Goal: Task Accomplishment & Management: Use online tool/utility

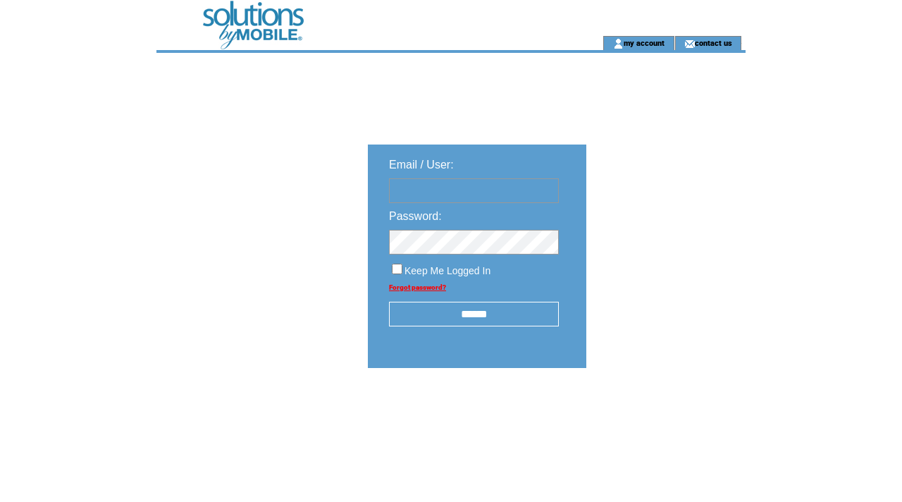
type input "**********"
click at [491, 319] on input "******" at bounding box center [474, 314] width 170 height 25
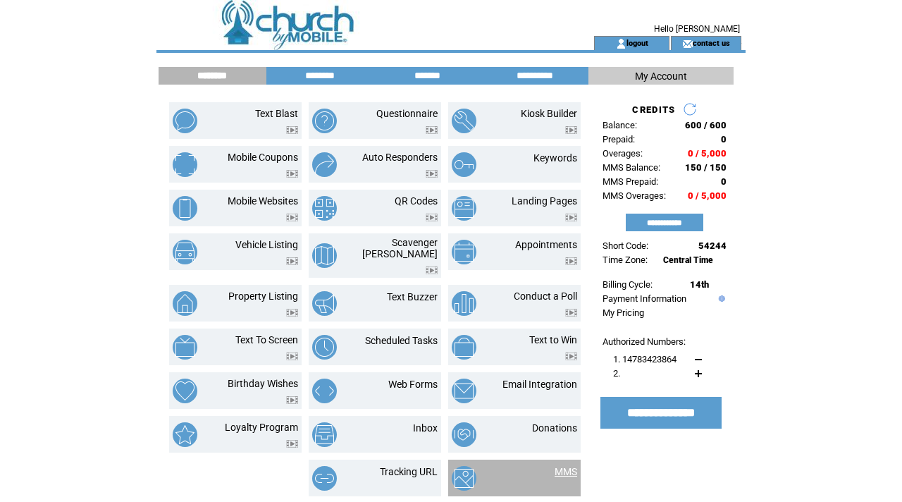
click at [563, 466] on link "MMS" at bounding box center [566, 471] width 23 height 11
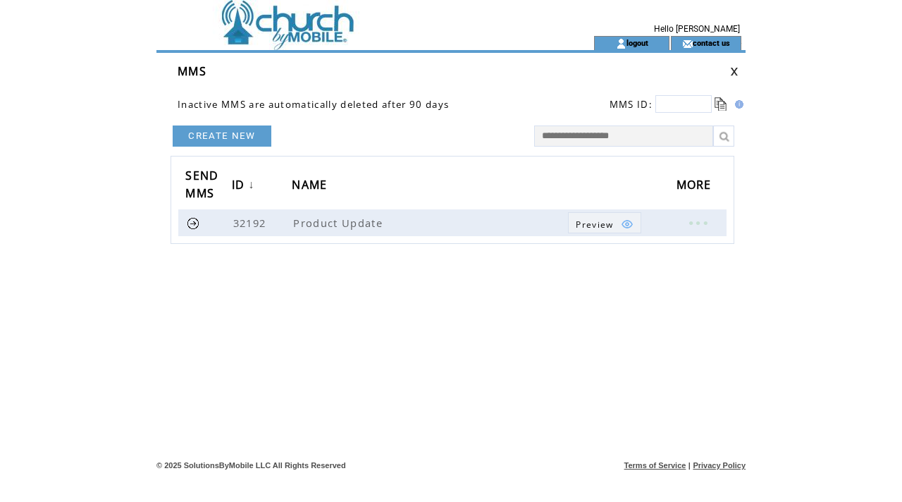
click at [231, 137] on link "CREATE NEW" at bounding box center [222, 135] width 99 height 21
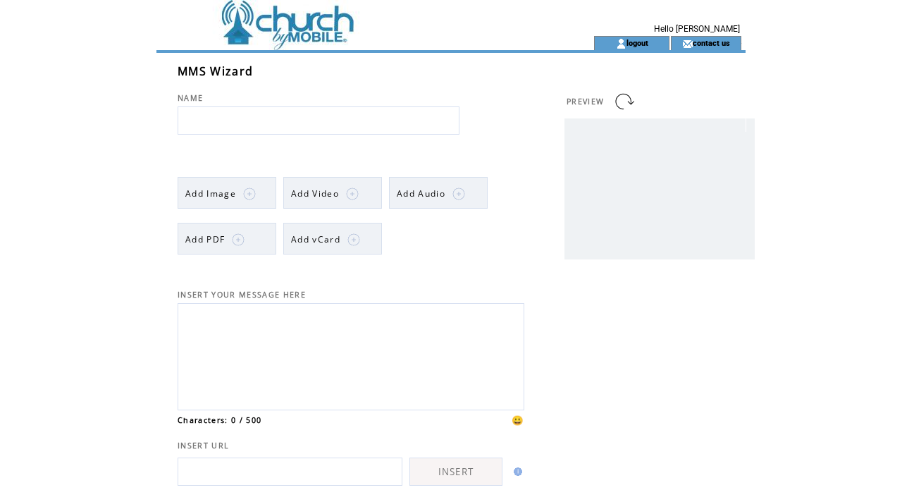
click at [244, 190] on img at bounding box center [249, 194] width 13 height 13
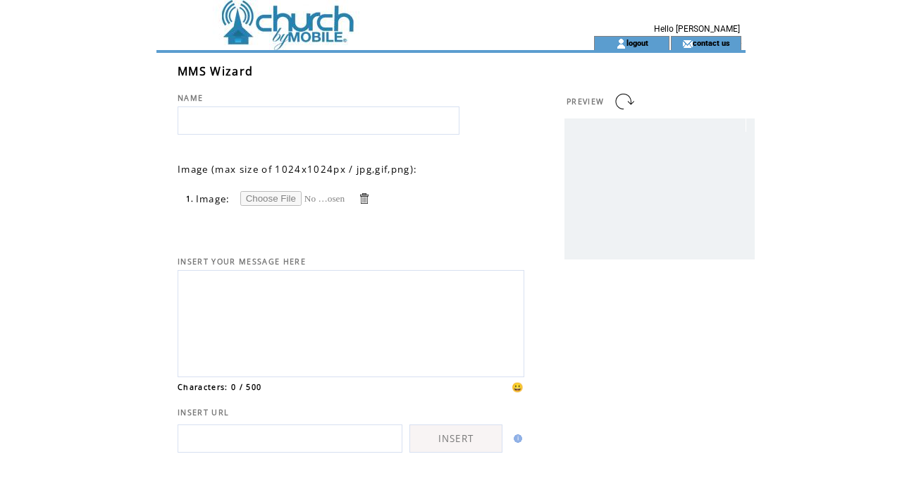
click at [289, 199] on input "file" at bounding box center [293, 198] width 106 height 15
type input "**********"
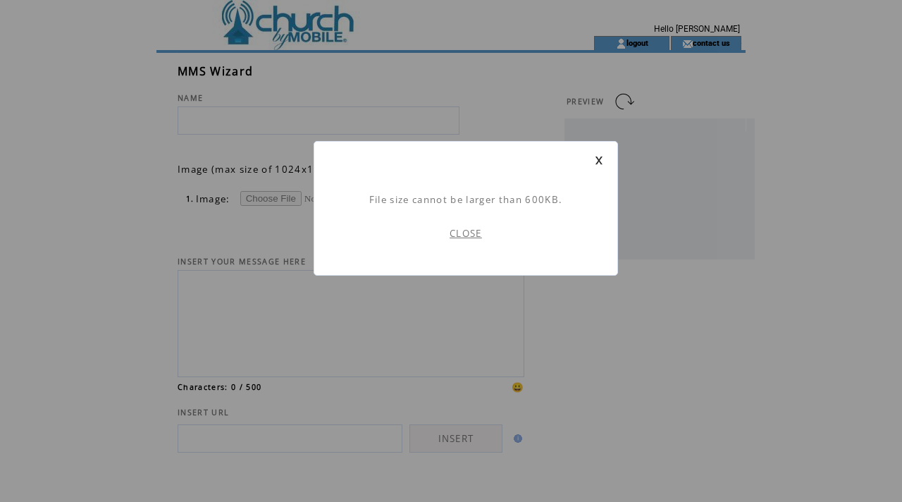
scroll to position [1, 0]
click at [469, 233] on link "CLOSE" at bounding box center [466, 233] width 32 height 13
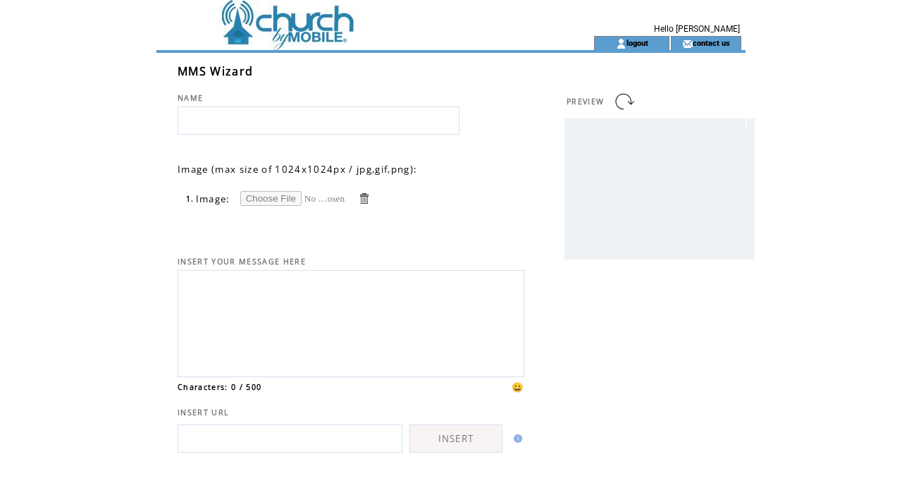
click at [272, 194] on input "file" at bounding box center [293, 198] width 106 height 15
type input "**********"
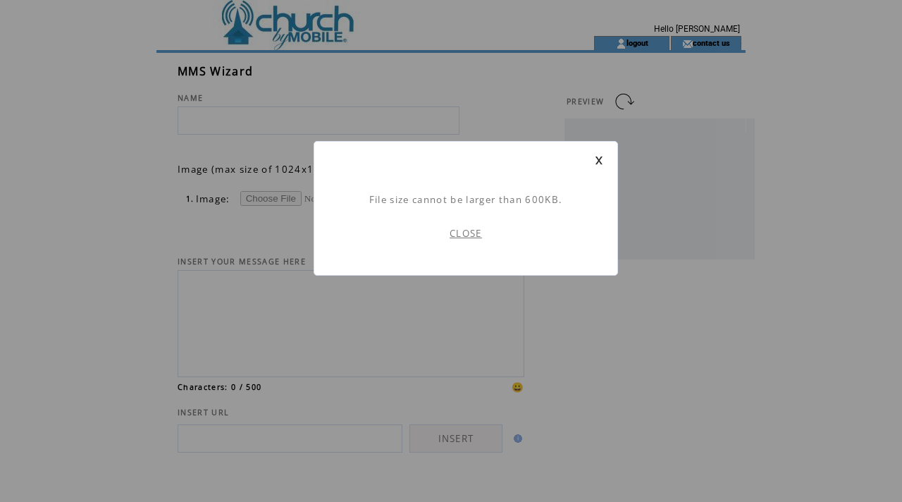
scroll to position [1, 0]
click at [474, 235] on link "CLOSE" at bounding box center [466, 233] width 32 height 13
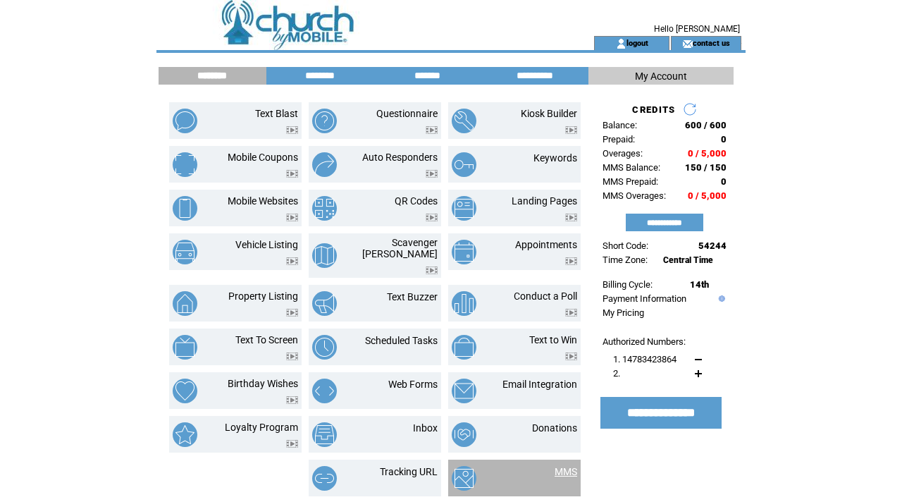
click at [567, 466] on link "MMS" at bounding box center [566, 471] width 23 height 11
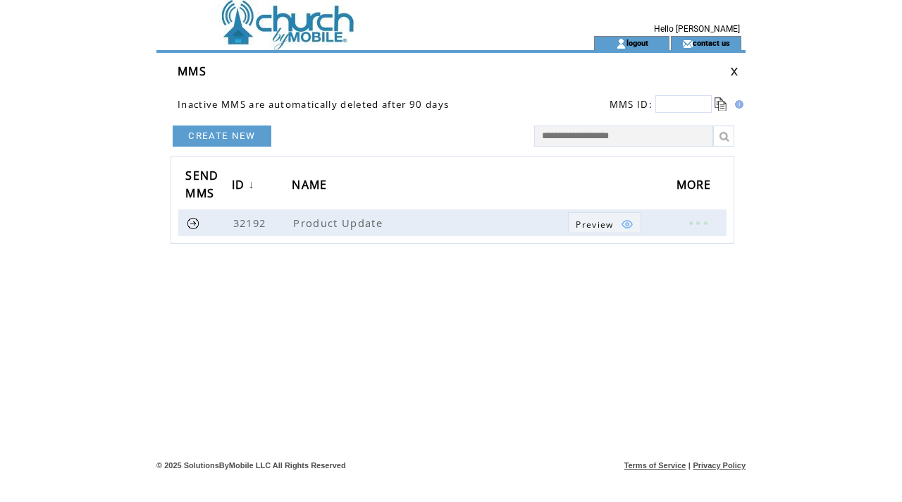
click at [233, 137] on link "CREATE NEW" at bounding box center [222, 135] width 99 height 21
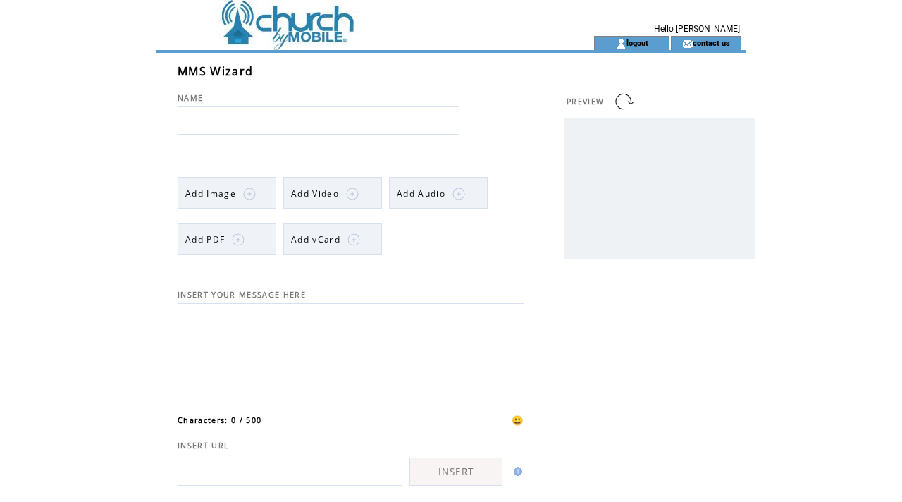
scroll to position [3, 0]
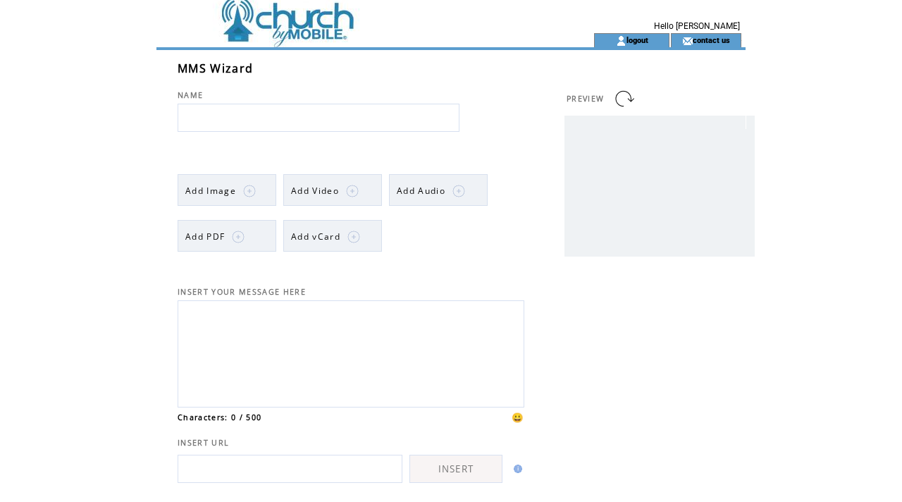
click at [250, 193] on img at bounding box center [249, 191] width 13 height 13
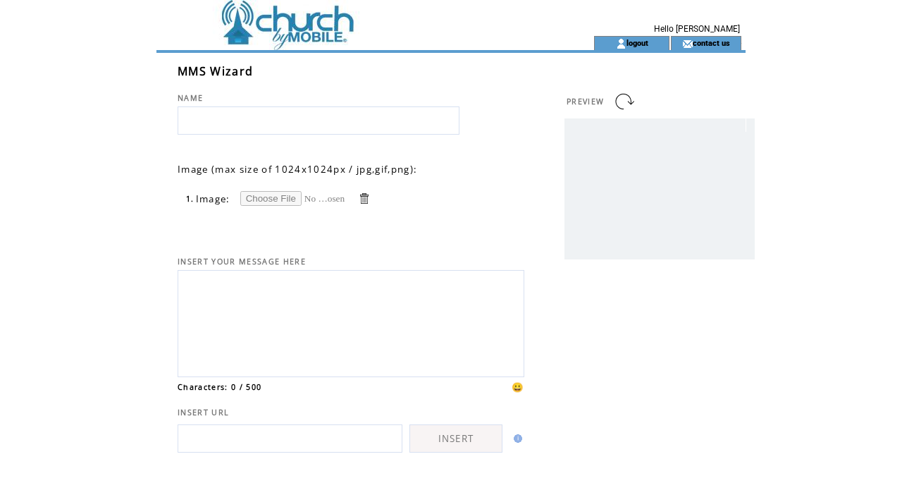
click at [284, 200] on input "file" at bounding box center [293, 198] width 106 height 15
type input "**********"
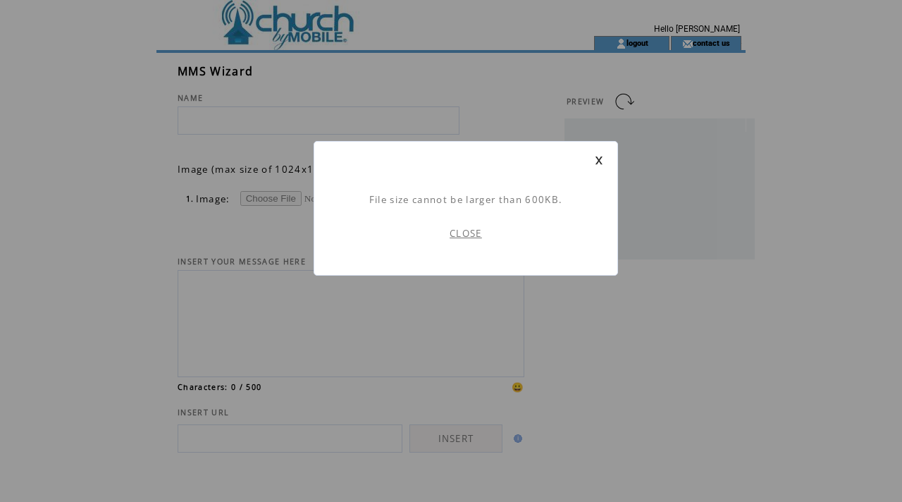
scroll to position [1, 0]
click at [469, 236] on link "CLOSE" at bounding box center [466, 233] width 32 height 13
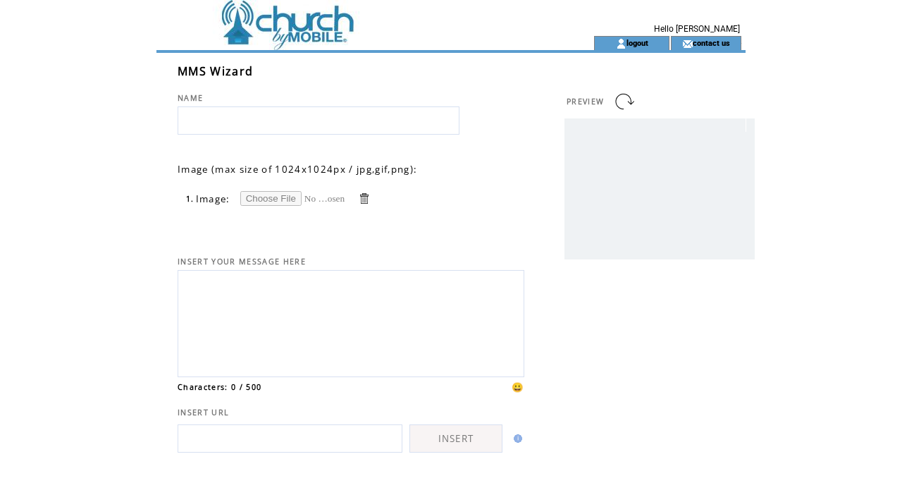
click at [276, 198] on input "file" at bounding box center [293, 198] width 106 height 15
type input "**********"
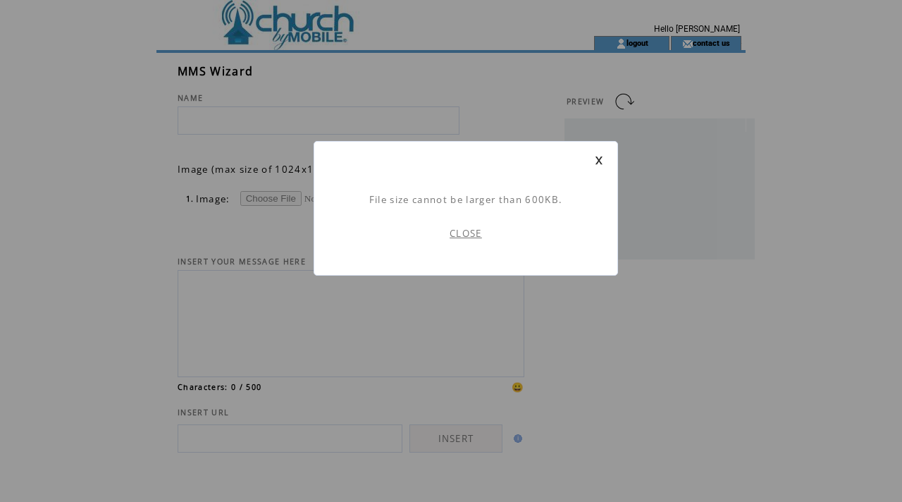
scroll to position [1, 0]
click at [475, 234] on link "CLOSE" at bounding box center [466, 233] width 32 height 13
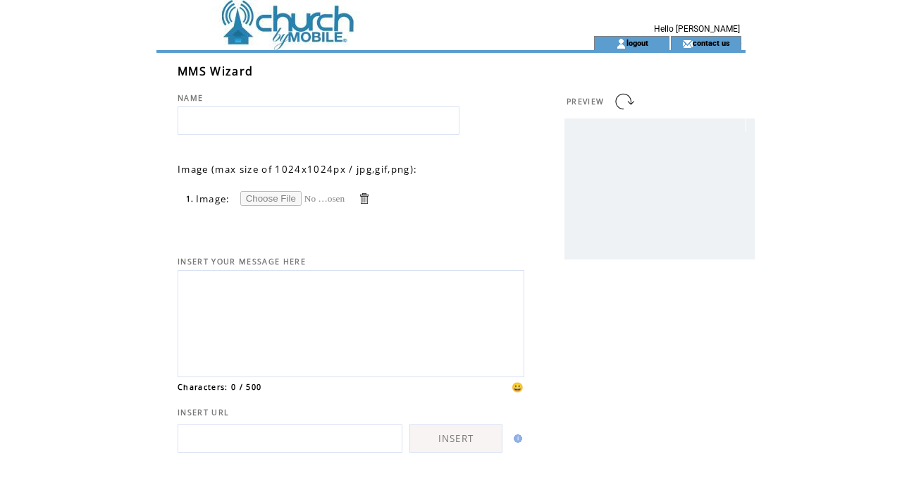
click at [315, 25] on td at bounding box center [349, 18] width 387 height 36
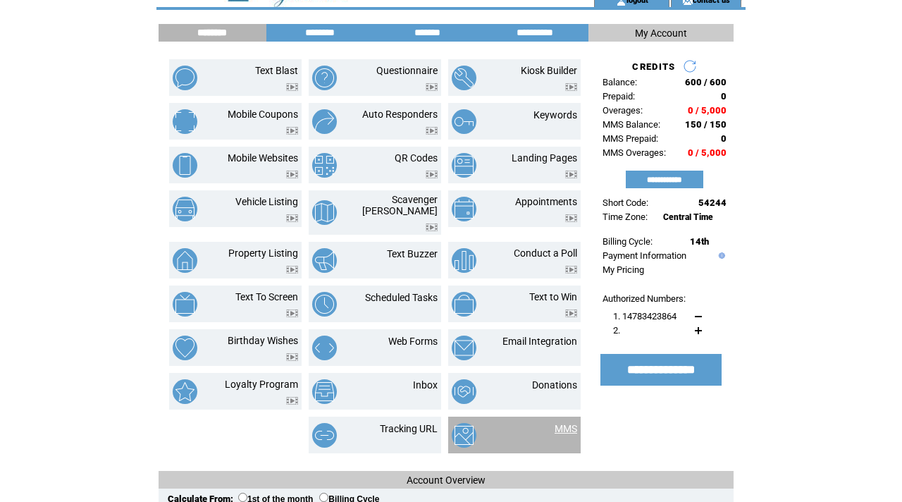
click at [567, 424] on link "MMS" at bounding box center [566, 428] width 23 height 11
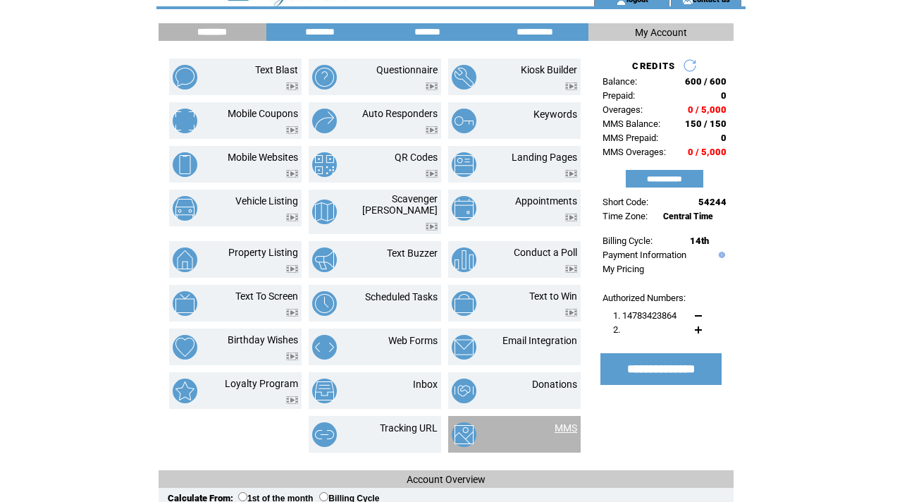
scroll to position [42, 0]
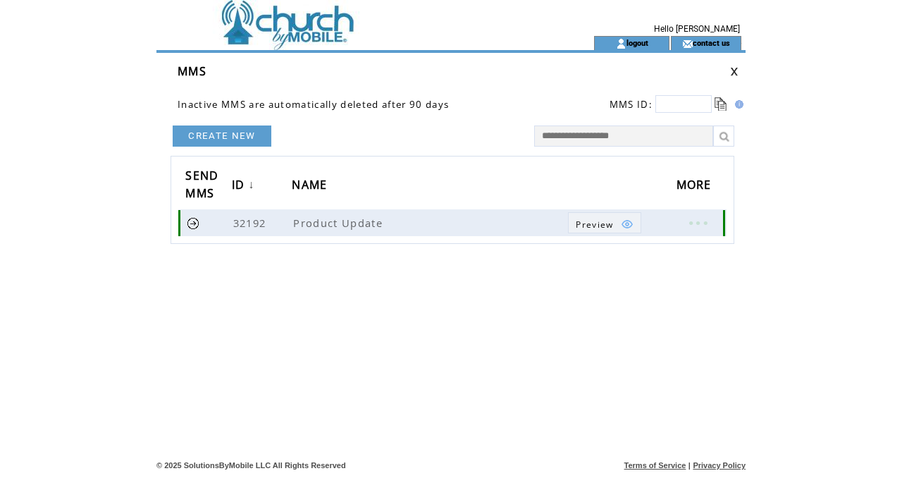
click at [701, 219] on link at bounding box center [698, 223] width 42 height 18
drag, startPoint x: 450, startPoint y: 321, endPoint x: 422, endPoint y: 311, distance: 29.9
click at [448, 321] on div "CREATE NEW SEND MMS ID ↓ NAME MORE 32192 Product Update Preview" at bounding box center [453, 250] width 564 height 254
click at [190, 223] on link at bounding box center [193, 222] width 13 height 13
click at [701, 220] on link at bounding box center [698, 223] width 42 height 18
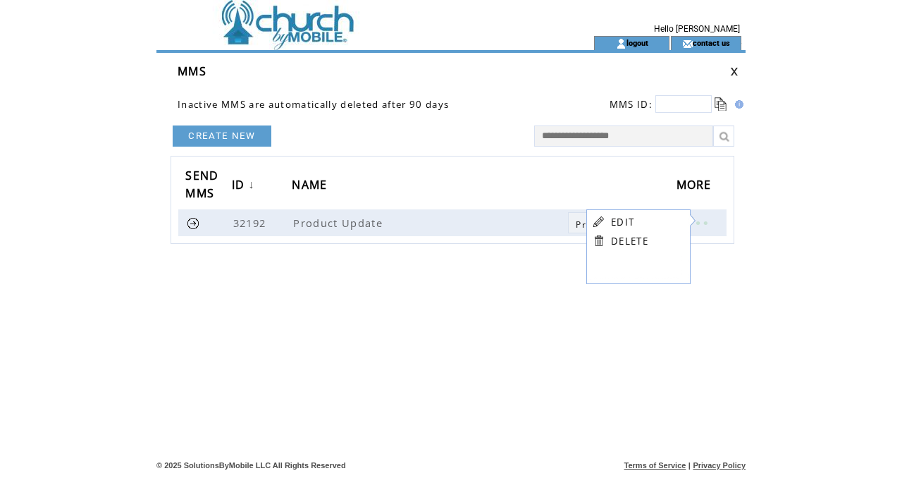
click at [611, 222] on link "EDIT" at bounding box center [622, 222] width 23 height 13
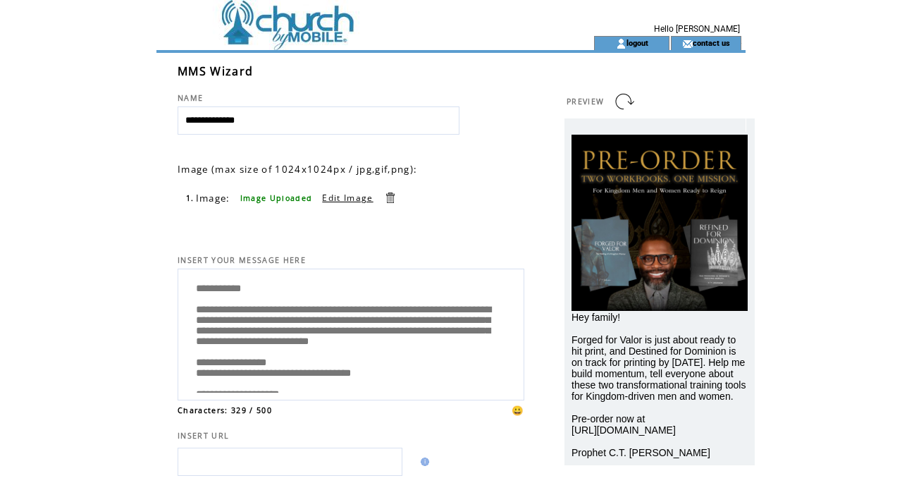
click at [332, 196] on link "Edit Image" at bounding box center [347, 198] width 51 height 12
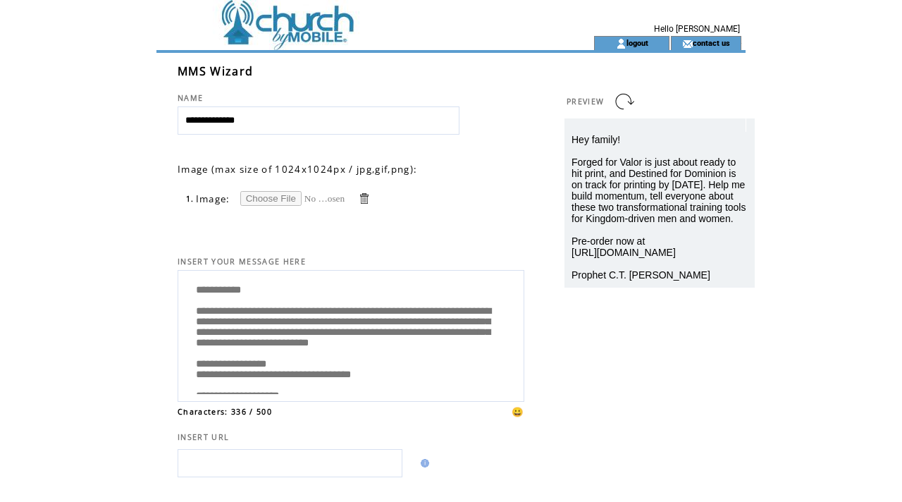
click at [287, 200] on input "file" at bounding box center [293, 198] width 106 height 15
type input "**********"
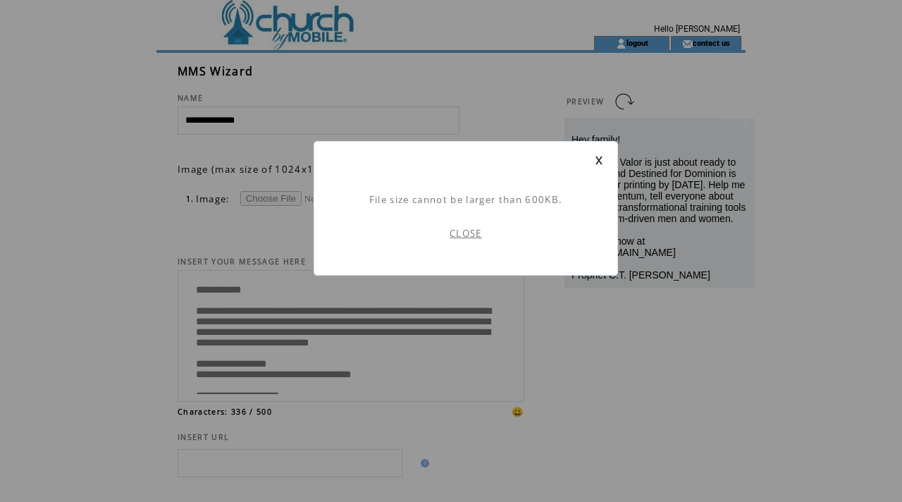
scroll to position [1, 0]
click at [602, 159] on link at bounding box center [599, 160] width 8 height 9
